Goal: Transaction & Acquisition: Download file/media

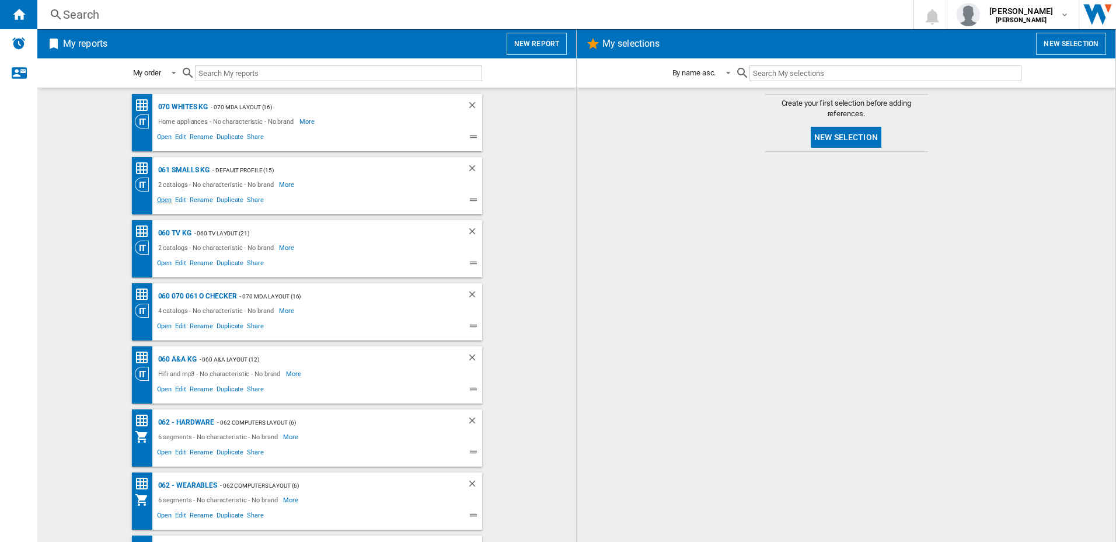
click at [165, 200] on span "Open" at bounding box center [164, 201] width 19 height 14
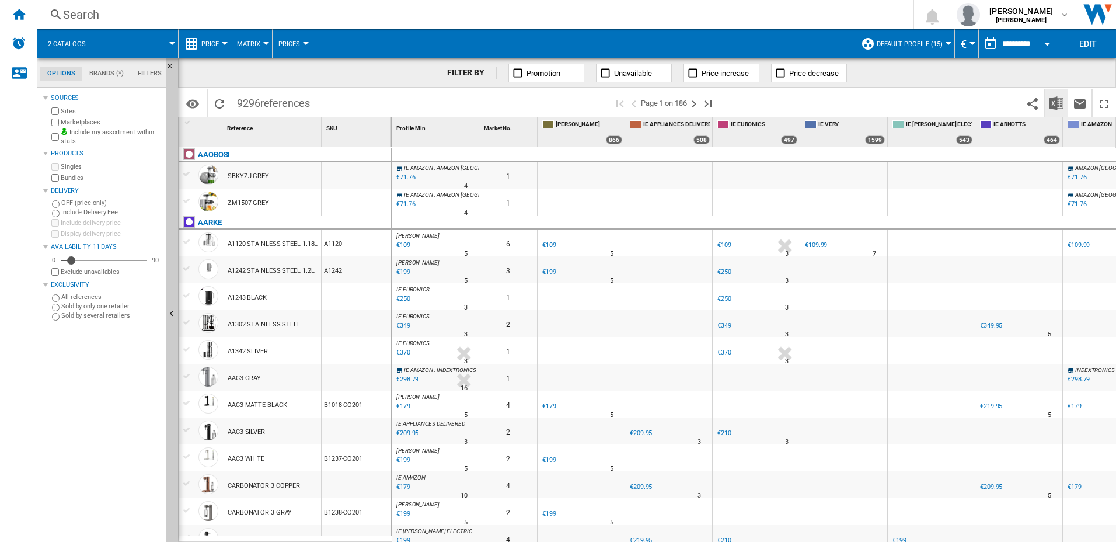
click at [1063, 103] on button "Download in Excel" at bounding box center [1056, 102] width 23 height 27
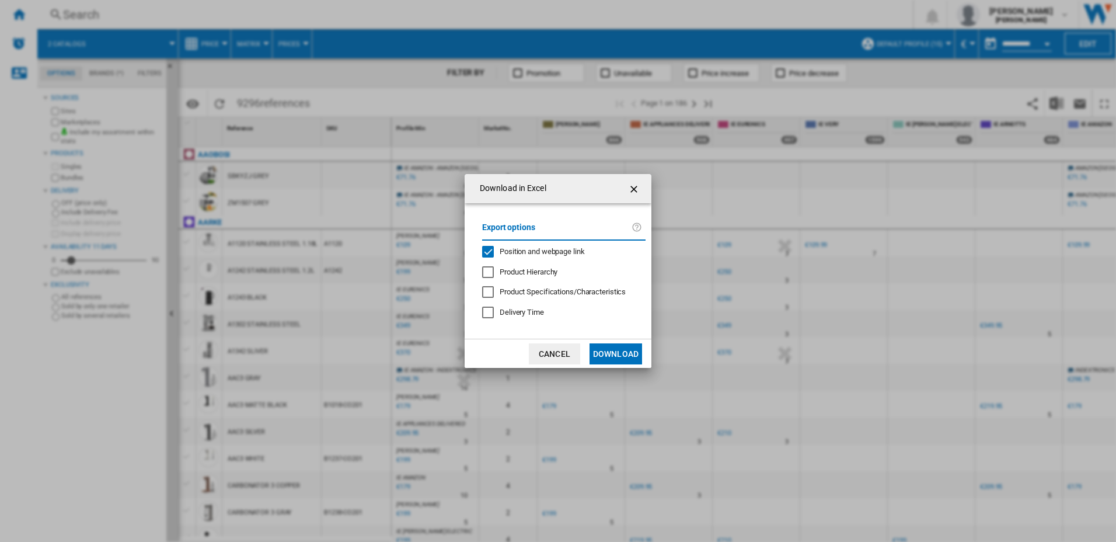
click at [625, 354] on button "Download" at bounding box center [616, 353] width 53 height 21
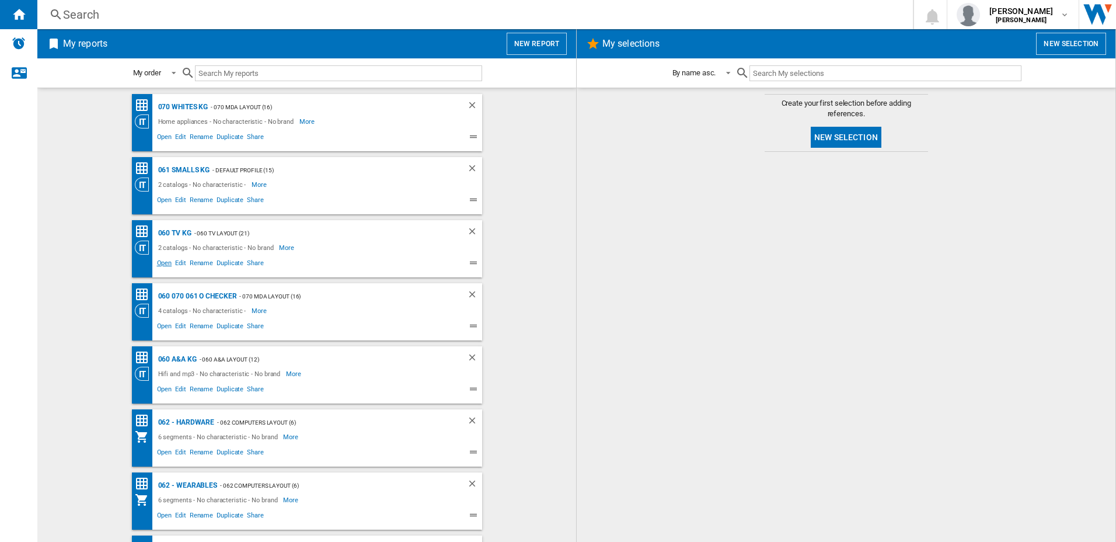
click at [163, 262] on span "Open" at bounding box center [164, 265] width 19 height 14
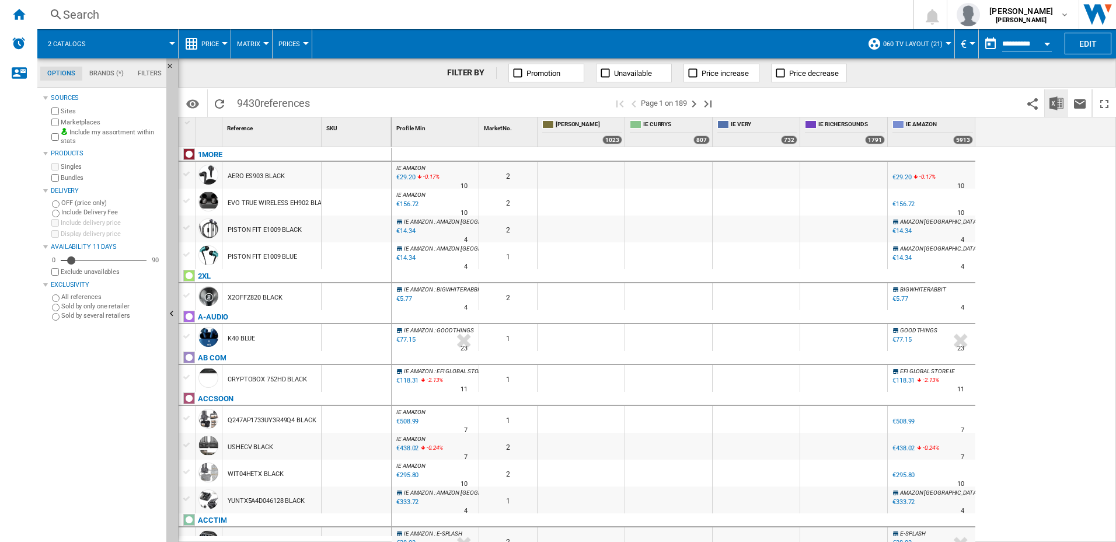
click at [1057, 107] on img "Download in Excel" at bounding box center [1057, 103] width 14 height 14
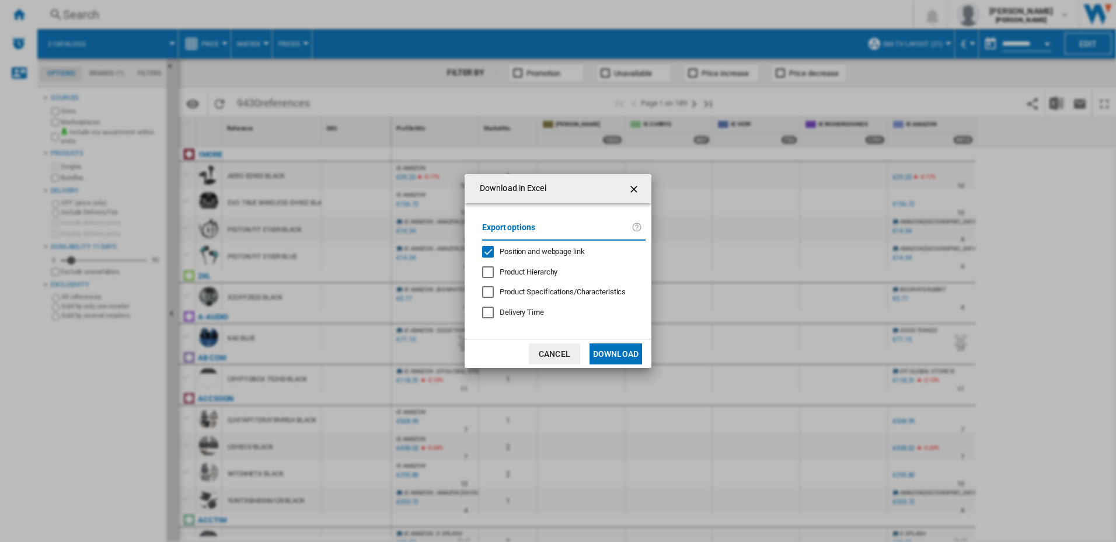
click at [615, 350] on button "Download" at bounding box center [616, 353] width 53 height 21
